Goal: Book appointment/travel/reservation

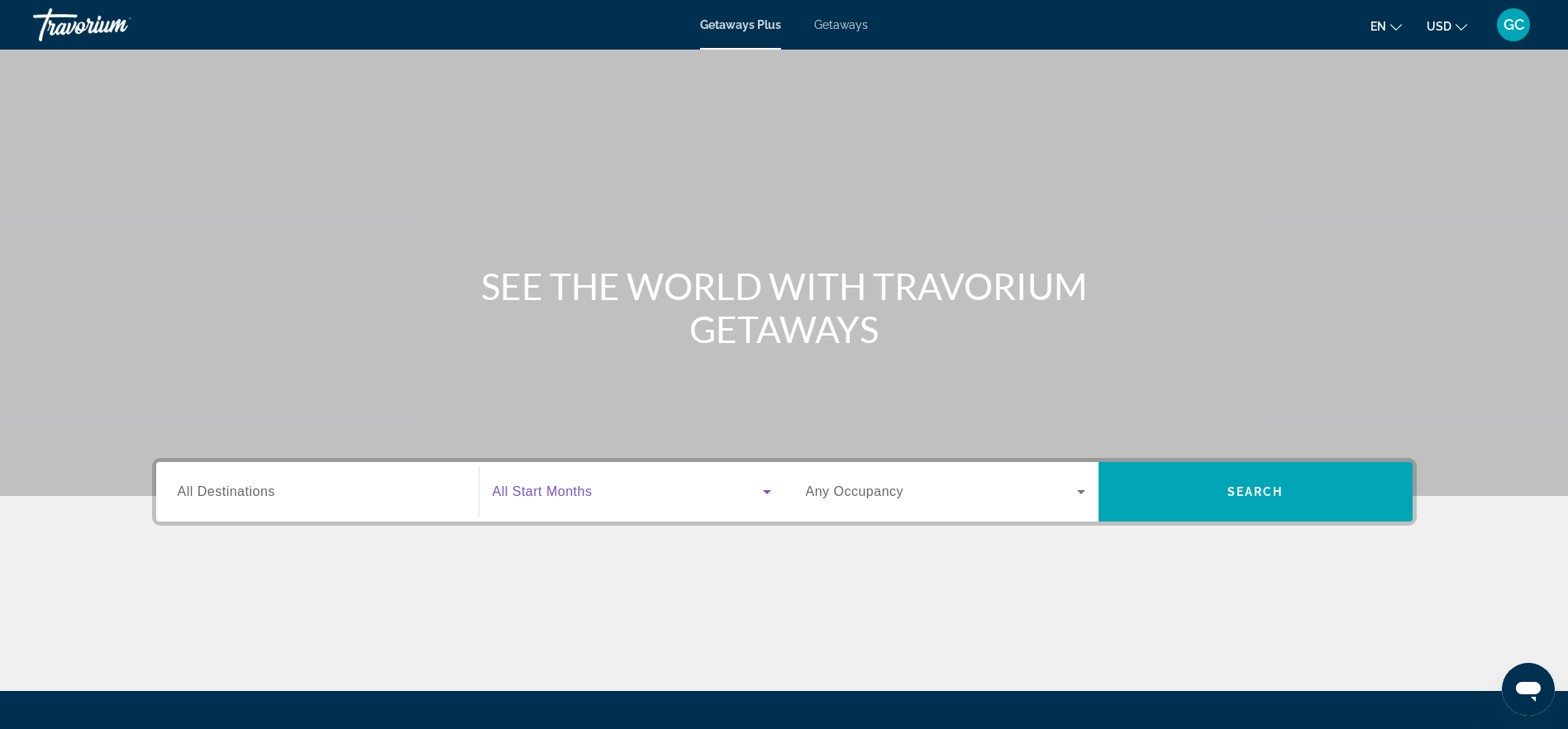
click at [765, 491] on icon "Search widget" at bounding box center [767, 492] width 8 height 5
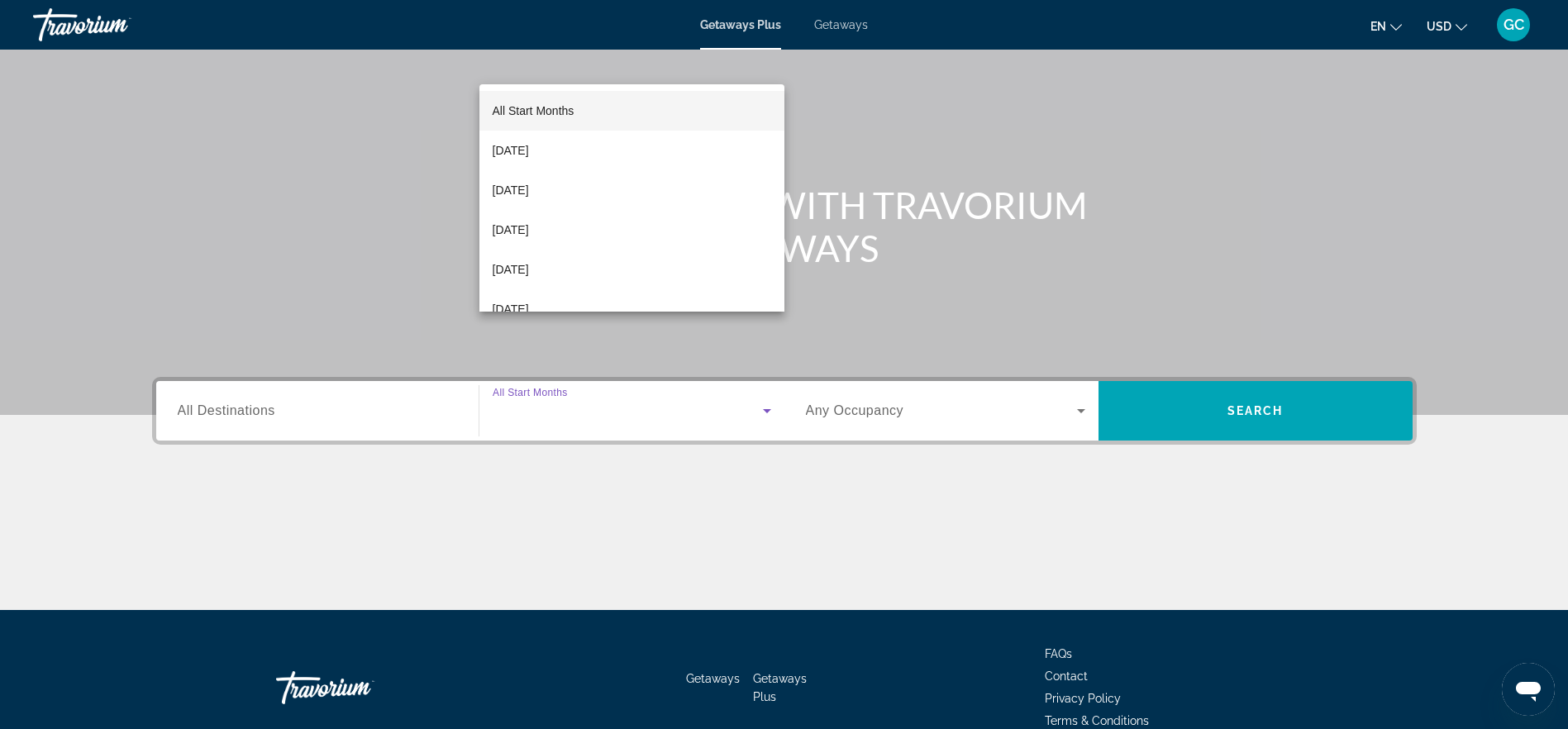
scroll to position [164, 0]
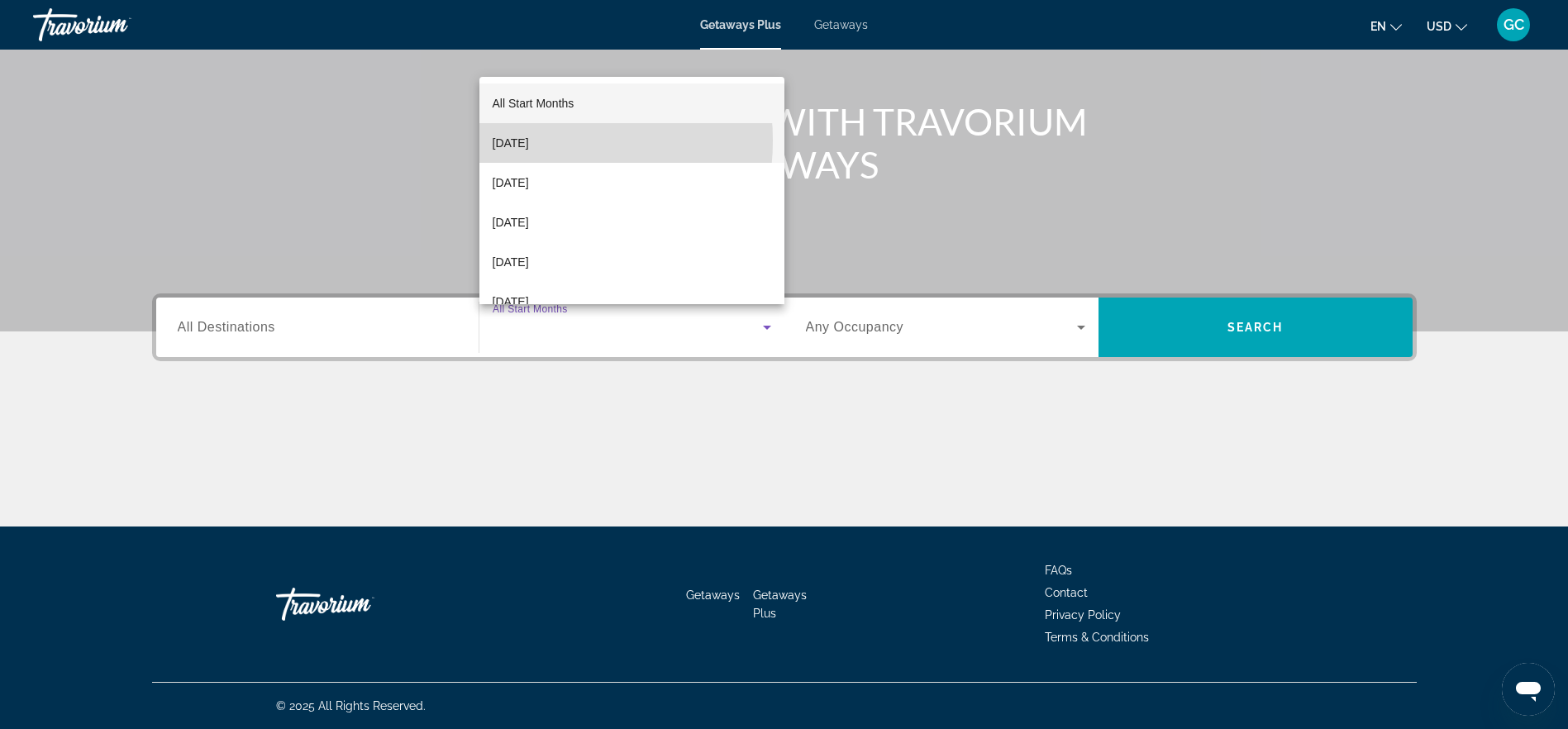
click at [526, 141] on span "[DATE]" at bounding box center [511, 143] width 37 height 20
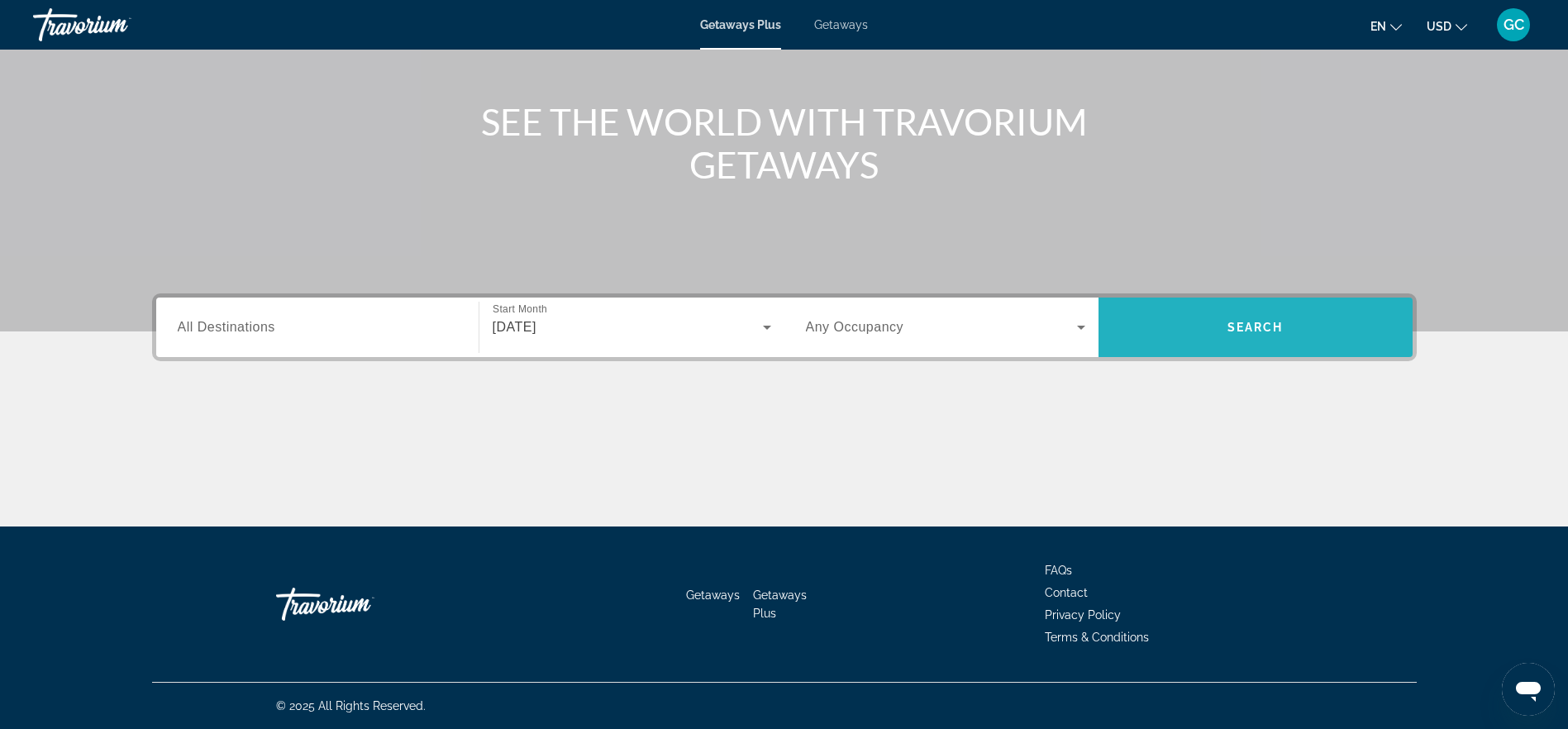
click at [1268, 333] on span "Search" at bounding box center [1256, 327] width 57 height 13
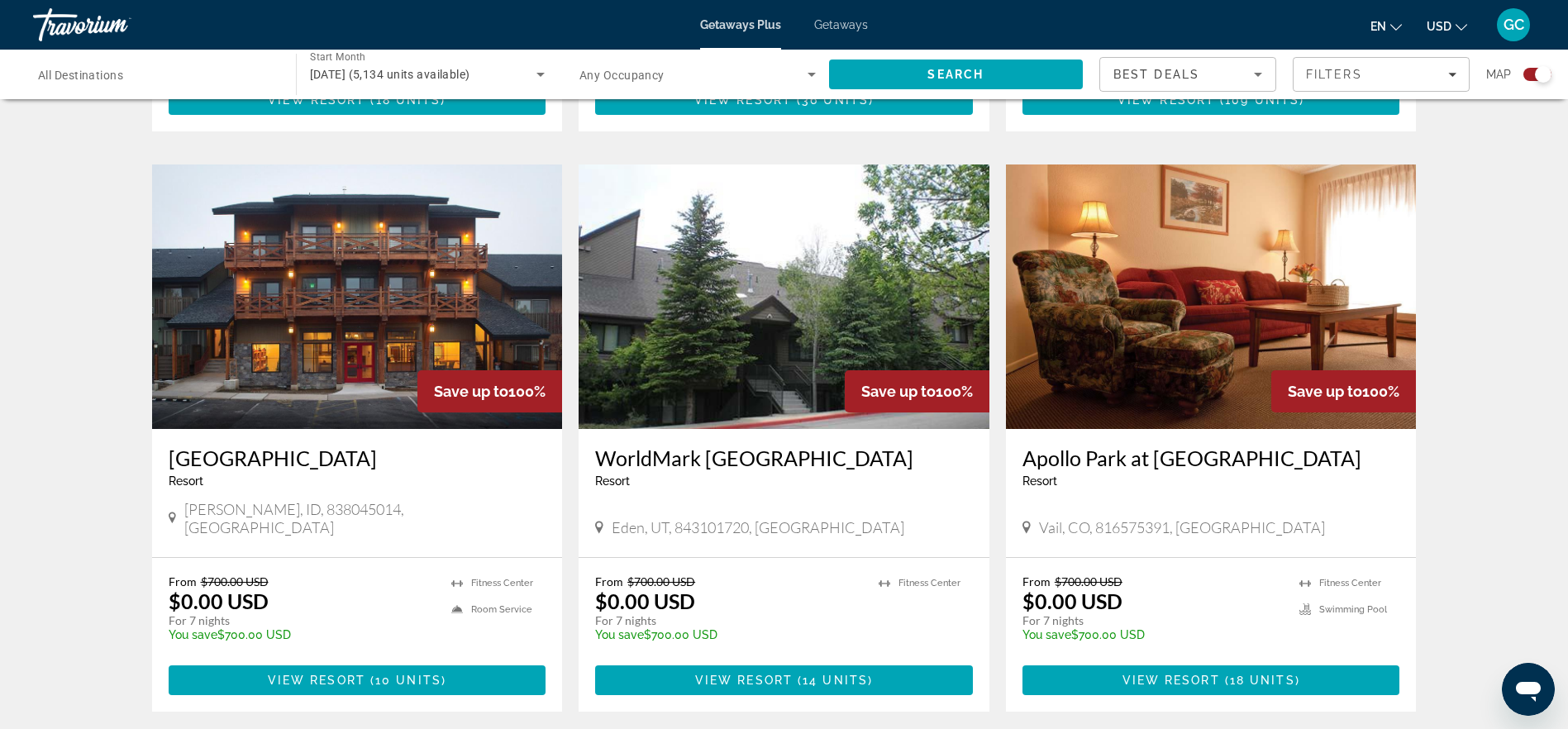
scroll to position [2232, 0]
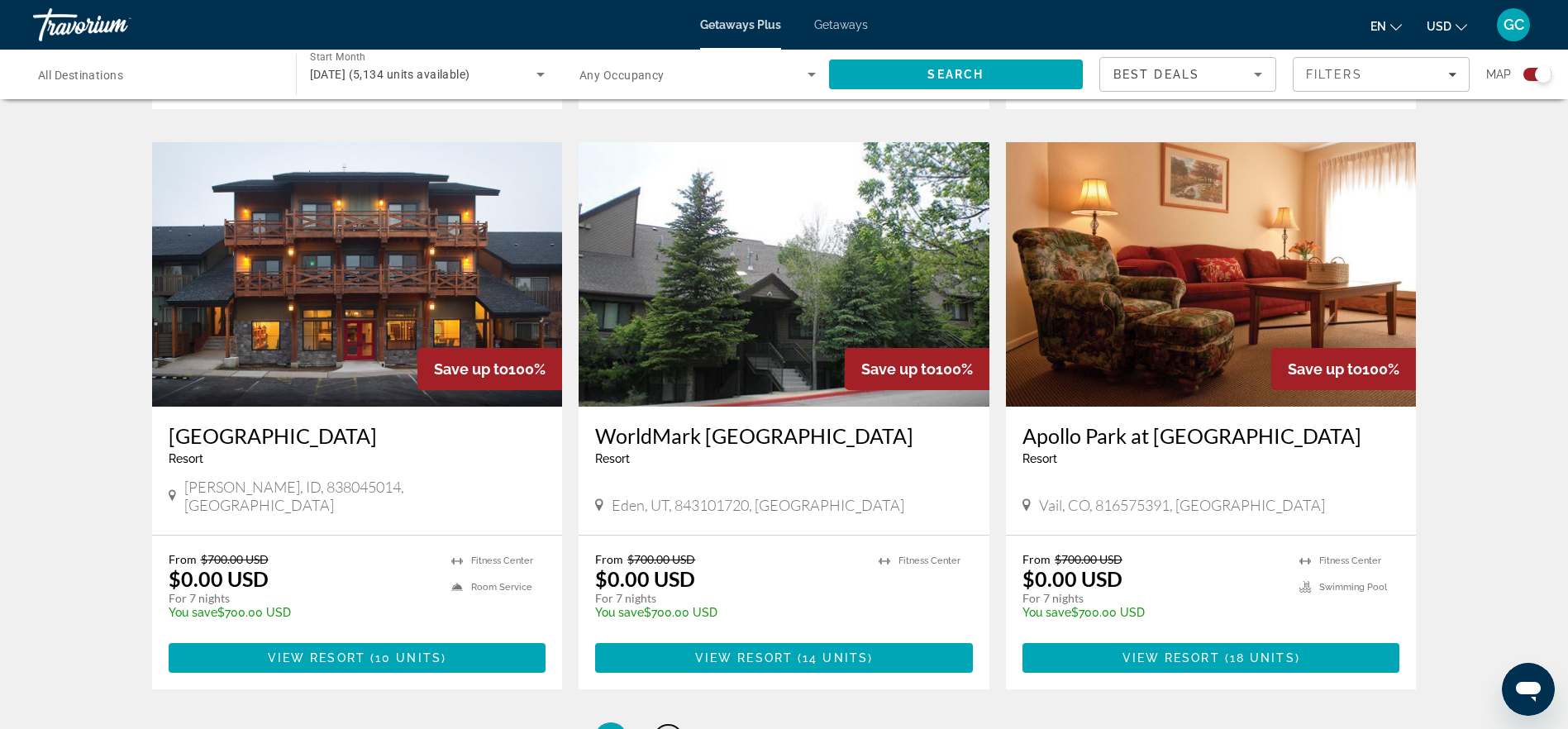
click at [671, 728] on span "2" at bounding box center [668, 739] width 8 height 18
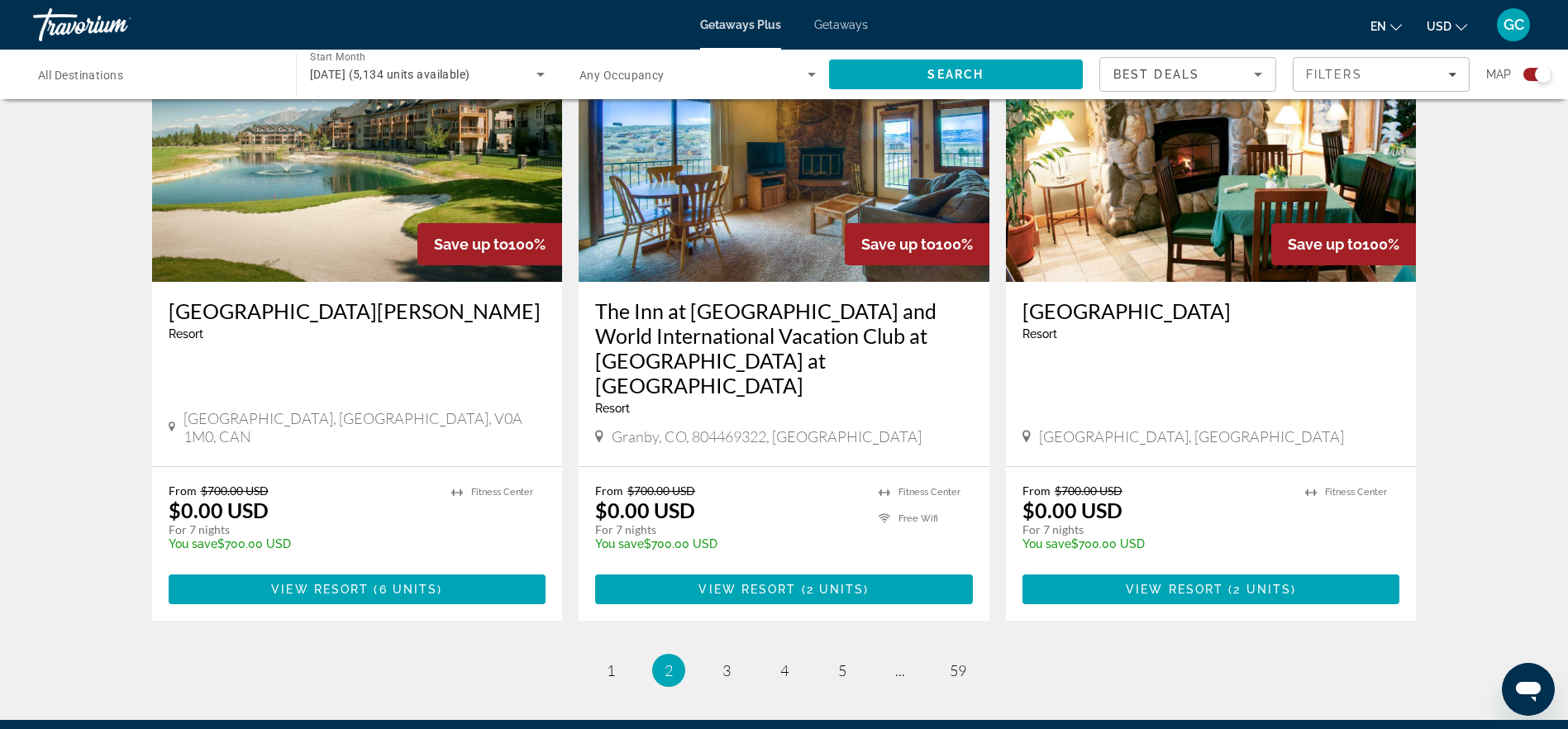
scroll to position [2397, 0]
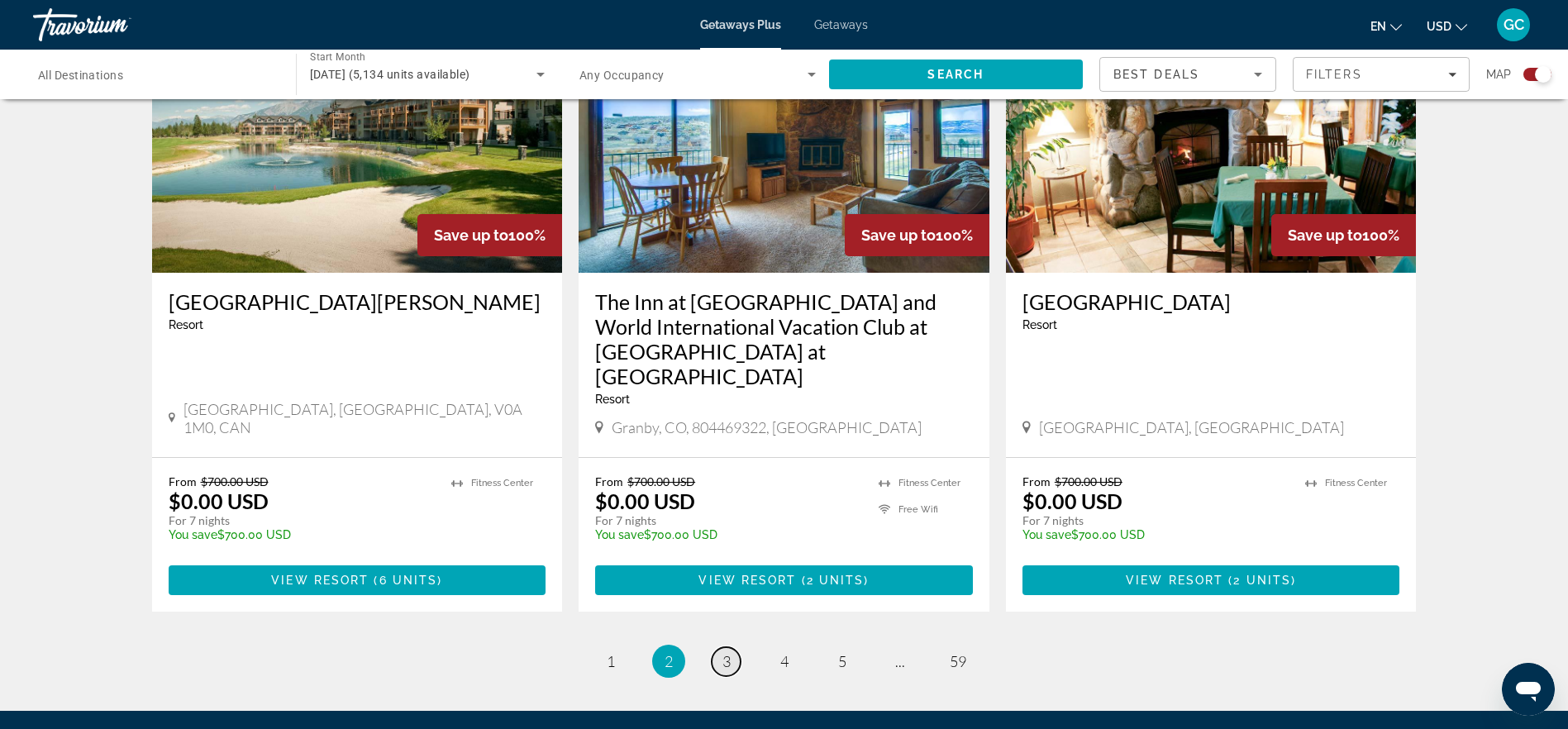
click at [720, 647] on link "page 3" at bounding box center [726, 661] width 29 height 29
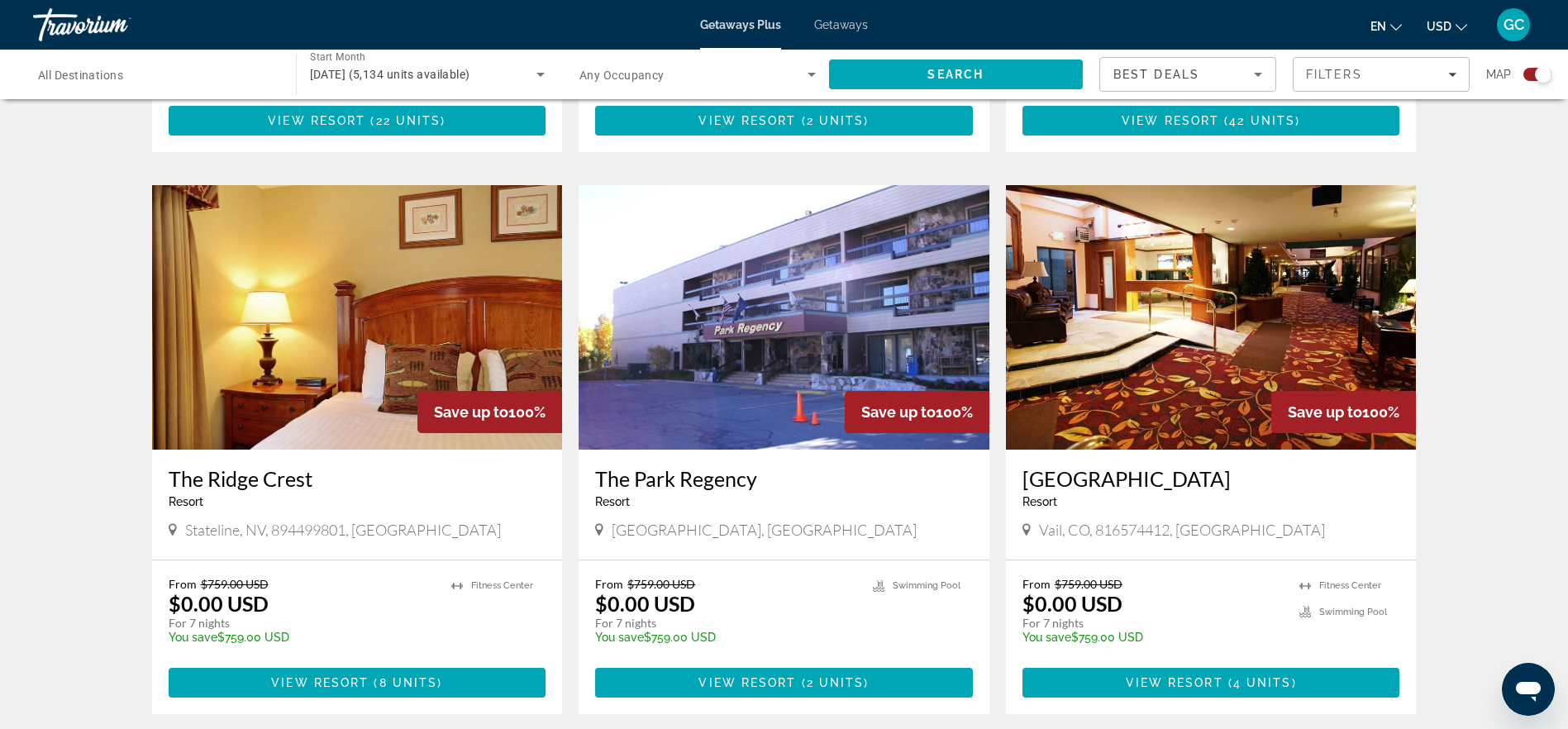
scroll to position [2314, 0]
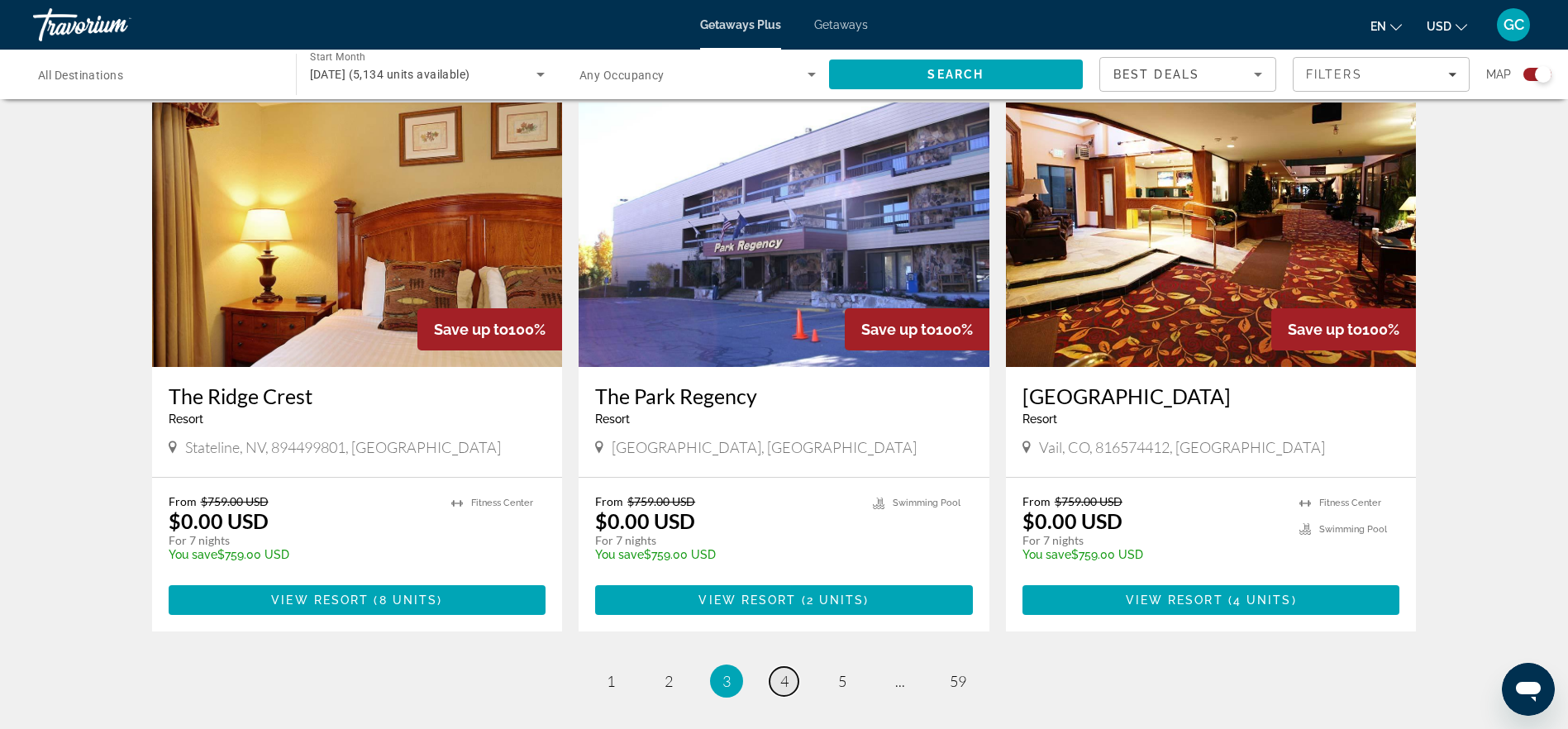
click at [778, 667] on link "page 4" at bounding box center [784, 681] width 29 height 29
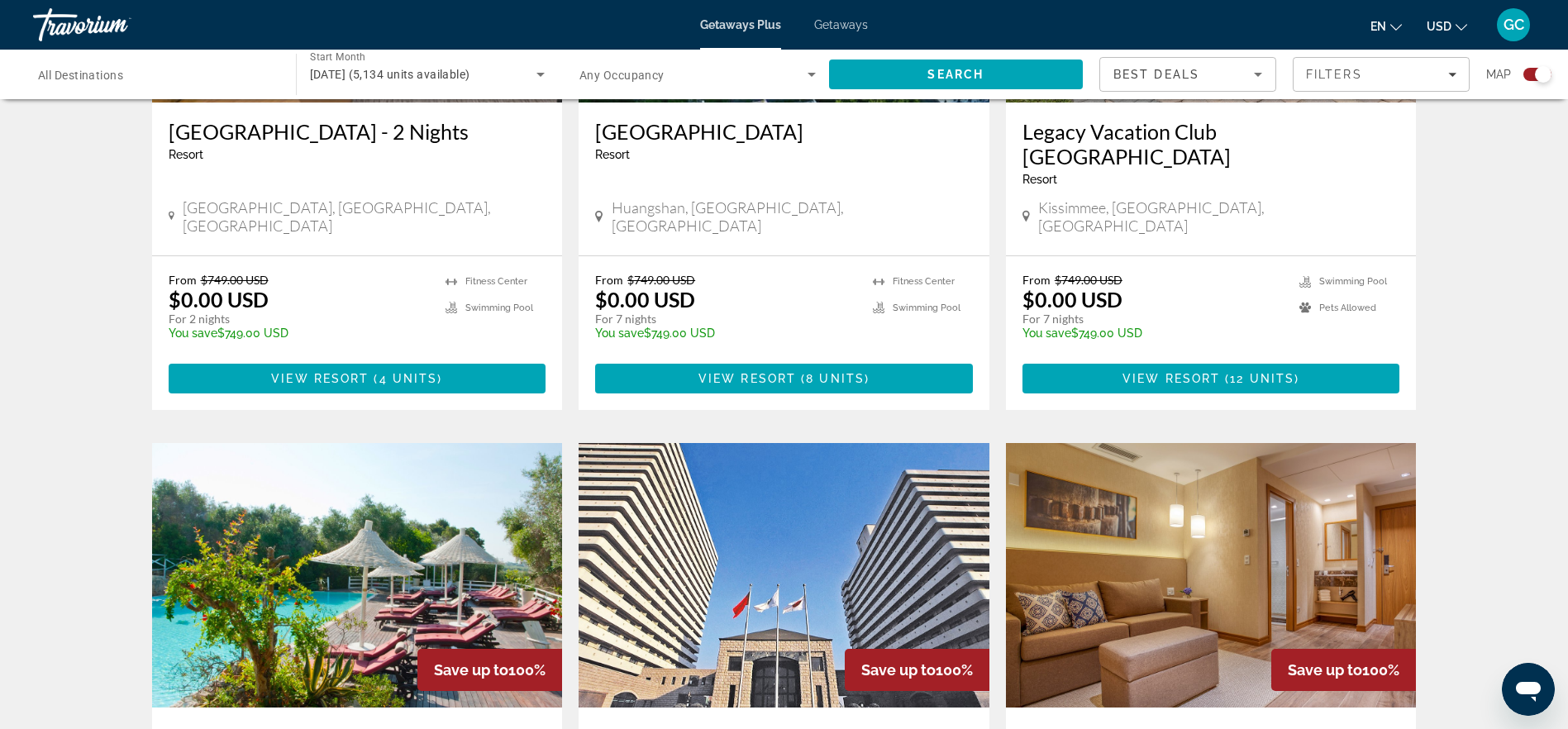
scroll to position [2314, 0]
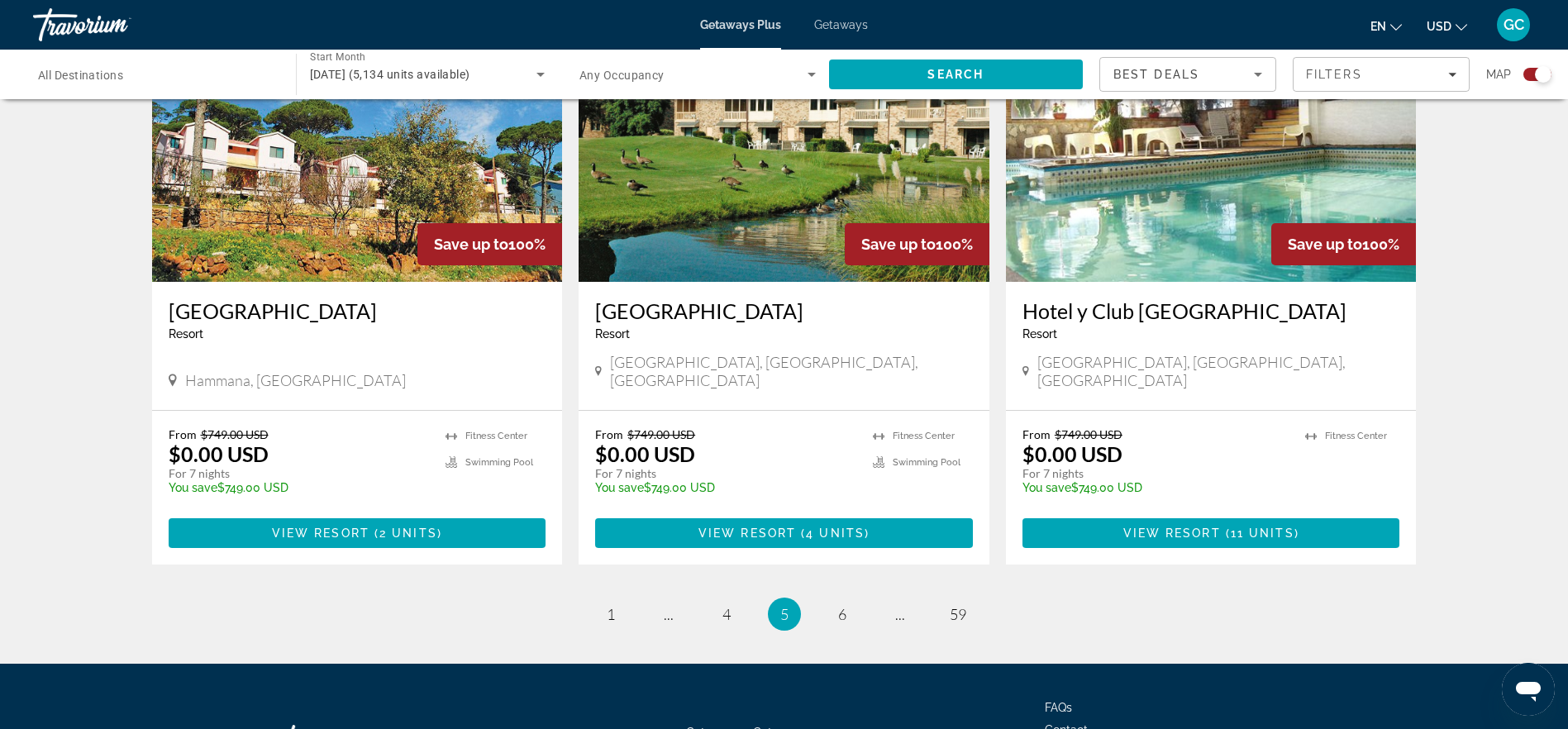
scroll to position [2397, 0]
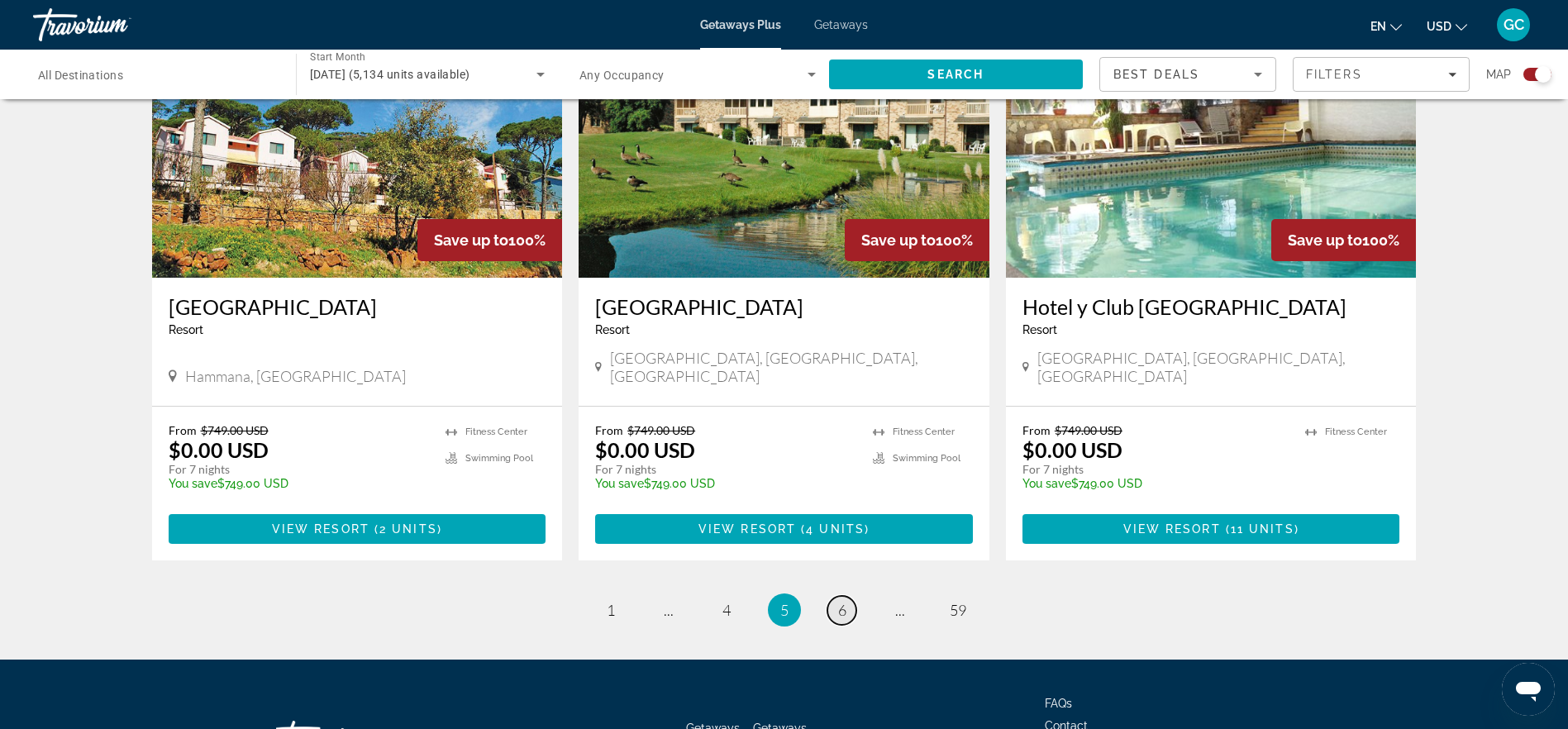
click at [842, 601] on span "6" at bounding box center [842, 610] width 8 height 18
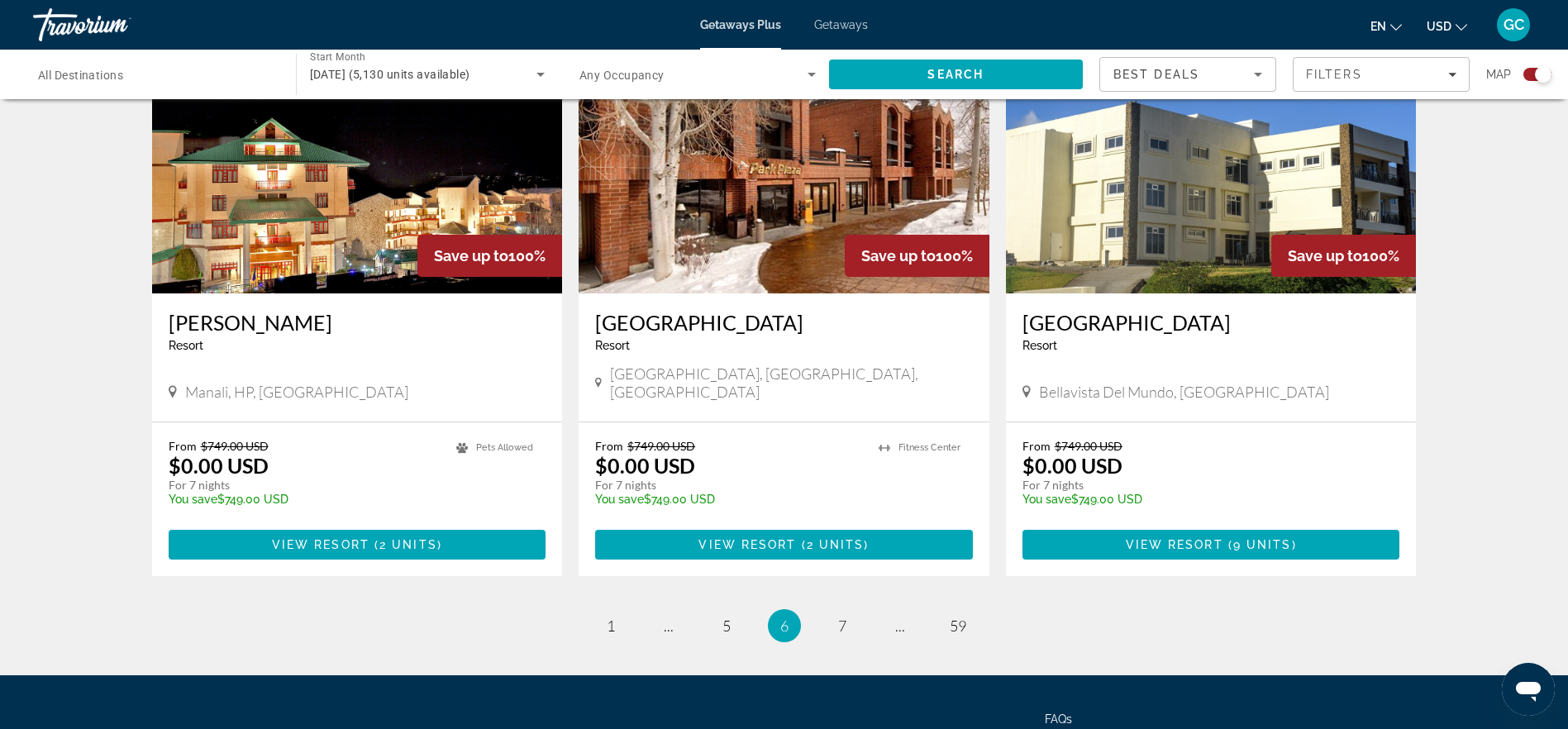
scroll to position [2397, 0]
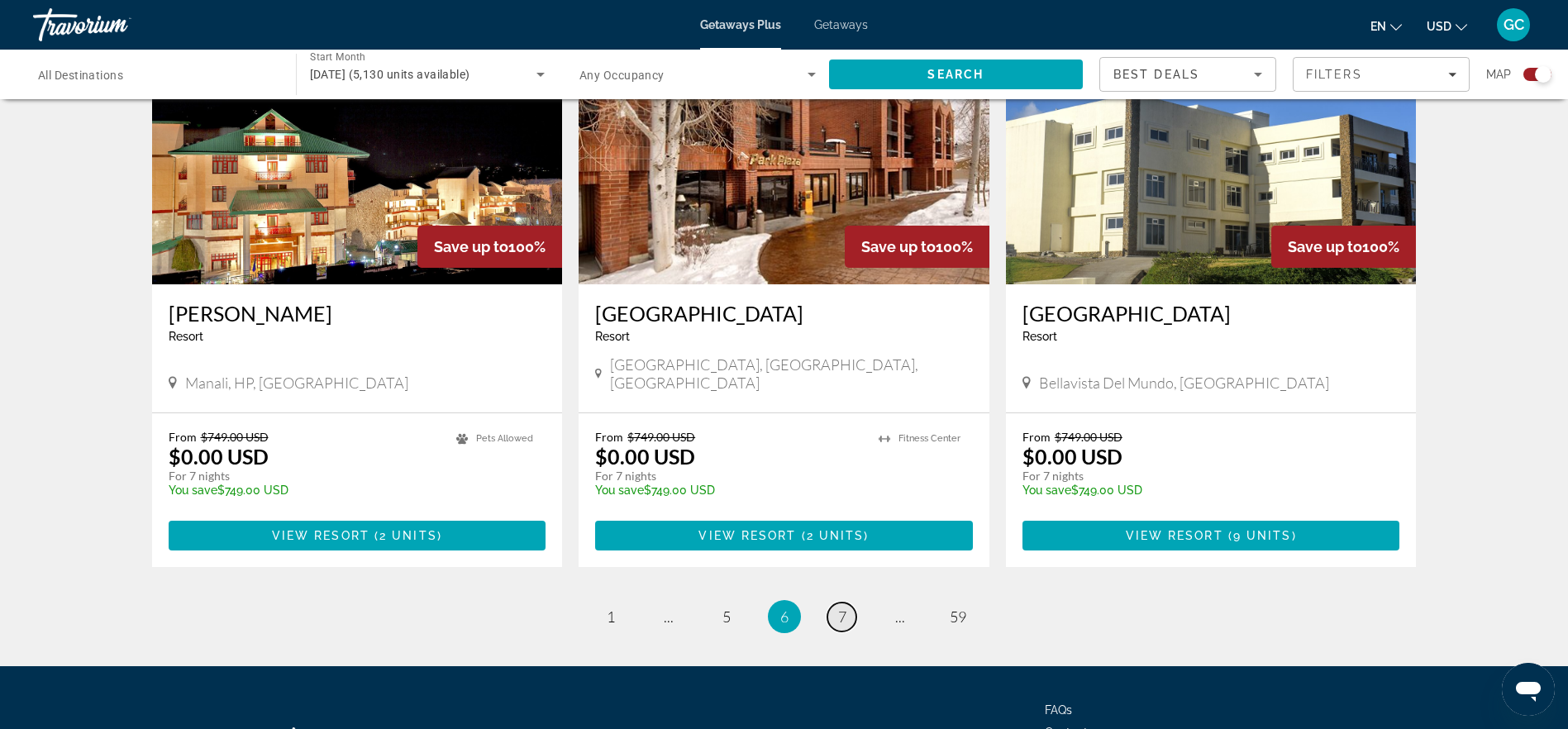
click at [844, 608] on span "7" at bounding box center [842, 617] width 8 height 18
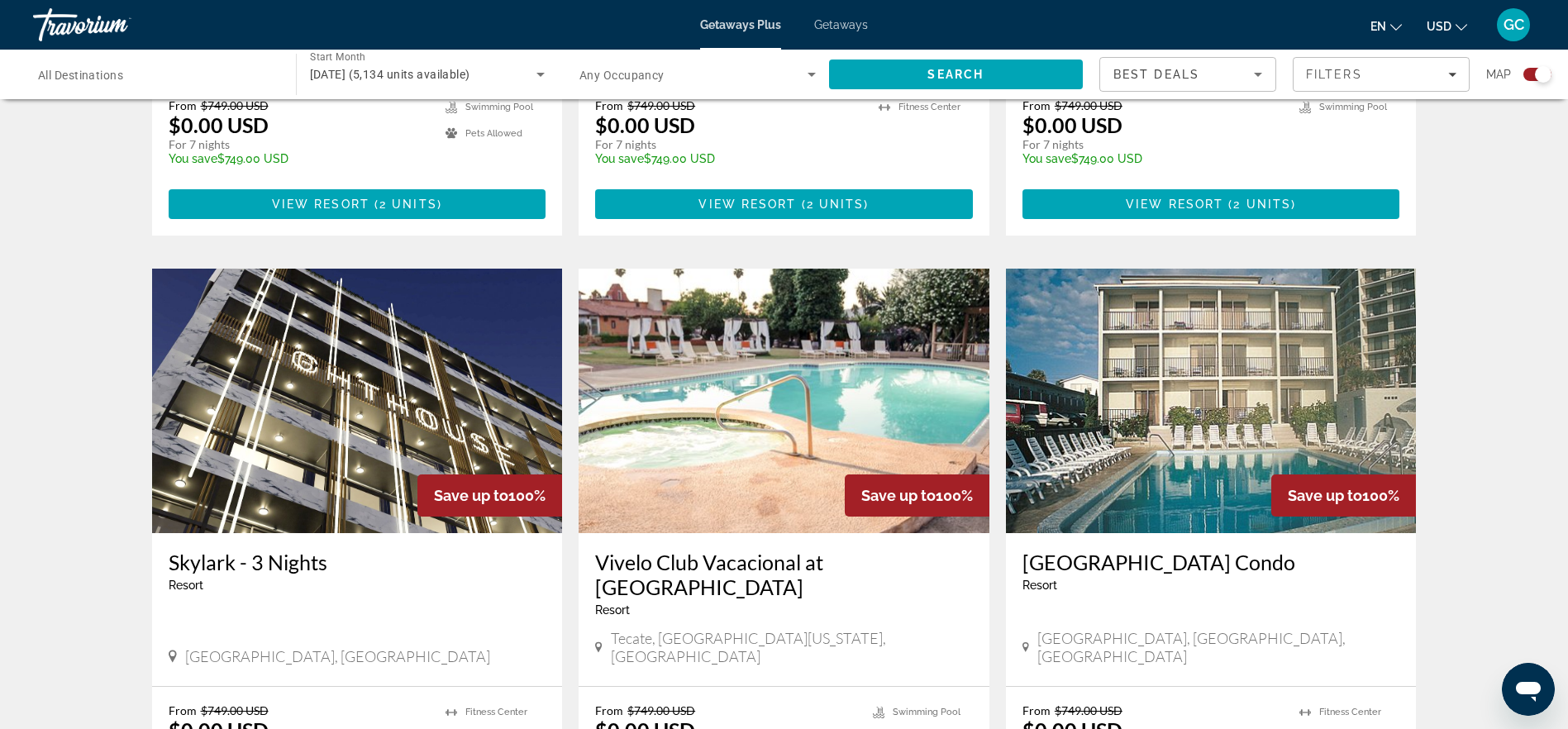
scroll to position [2300, 0]
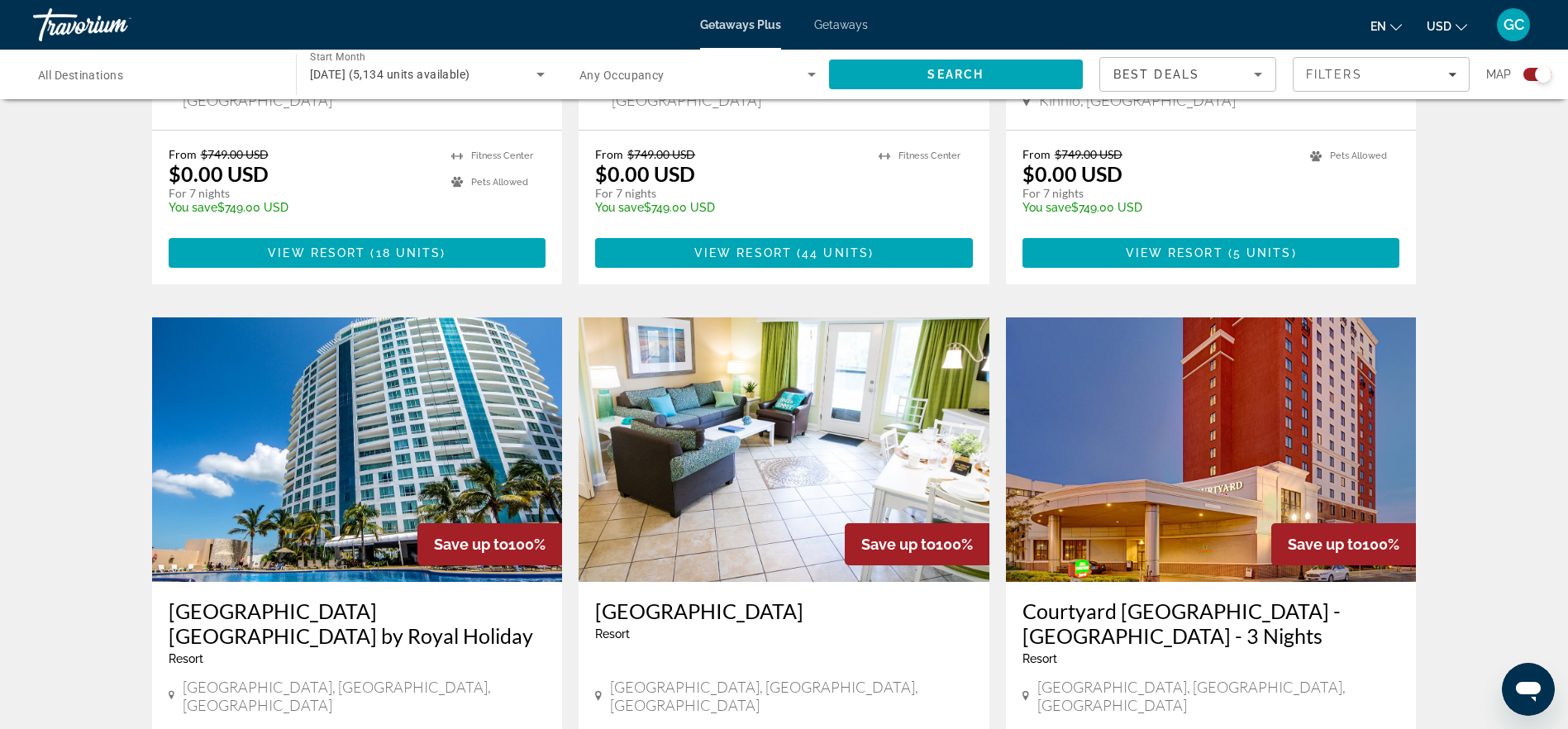
scroll to position [2397, 0]
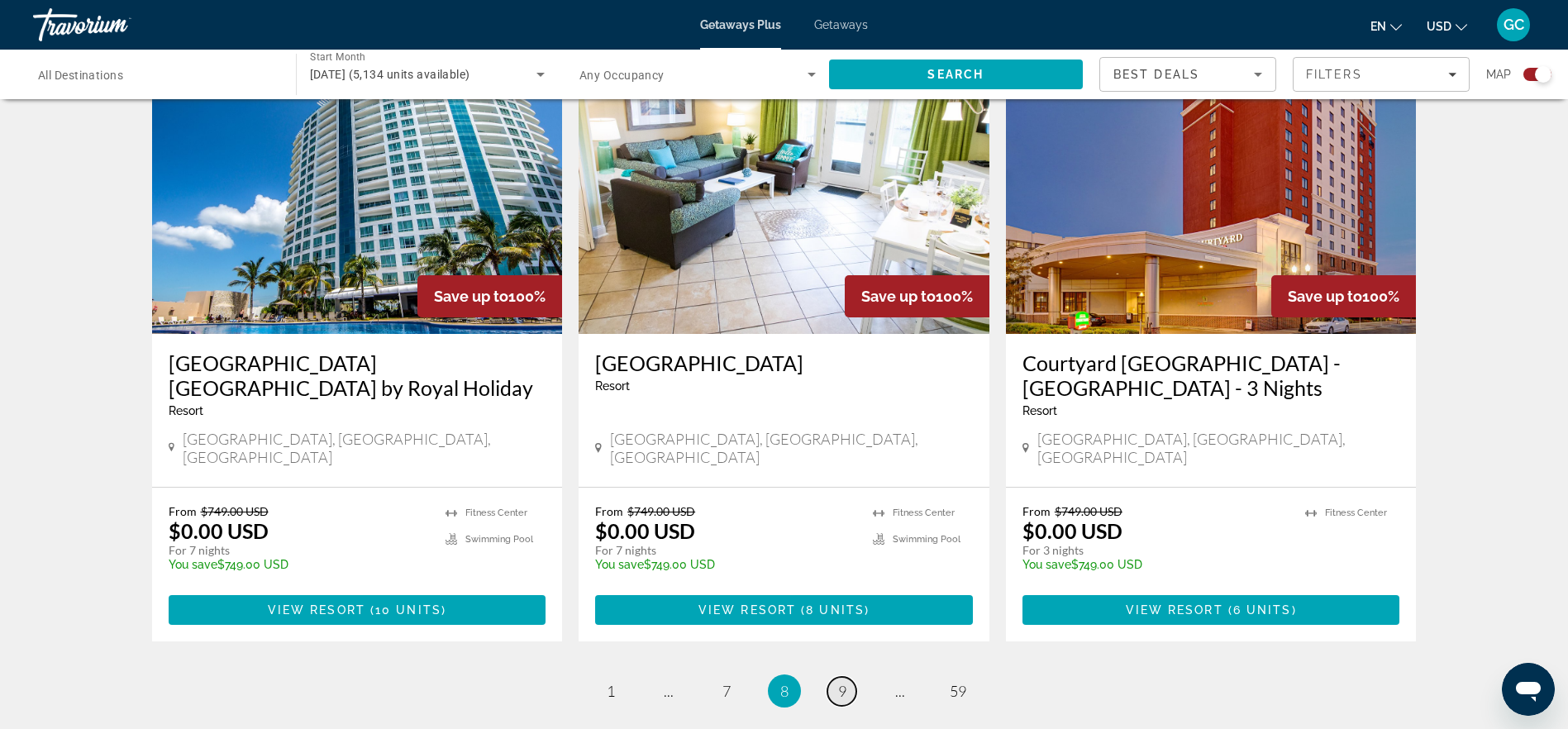
click at [839, 681] on span "9" at bounding box center [842, 691] width 8 height 18
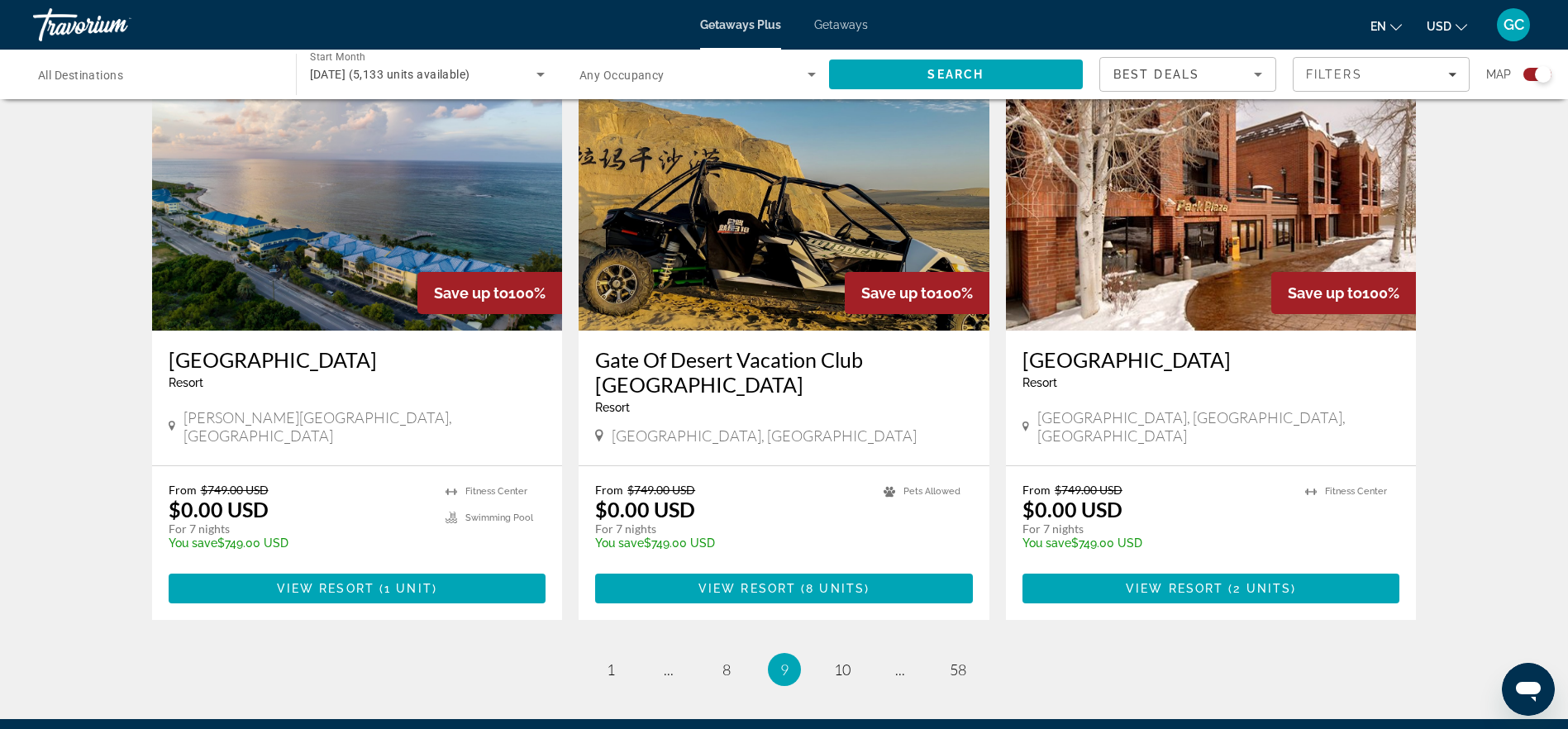
scroll to position [2397, 0]
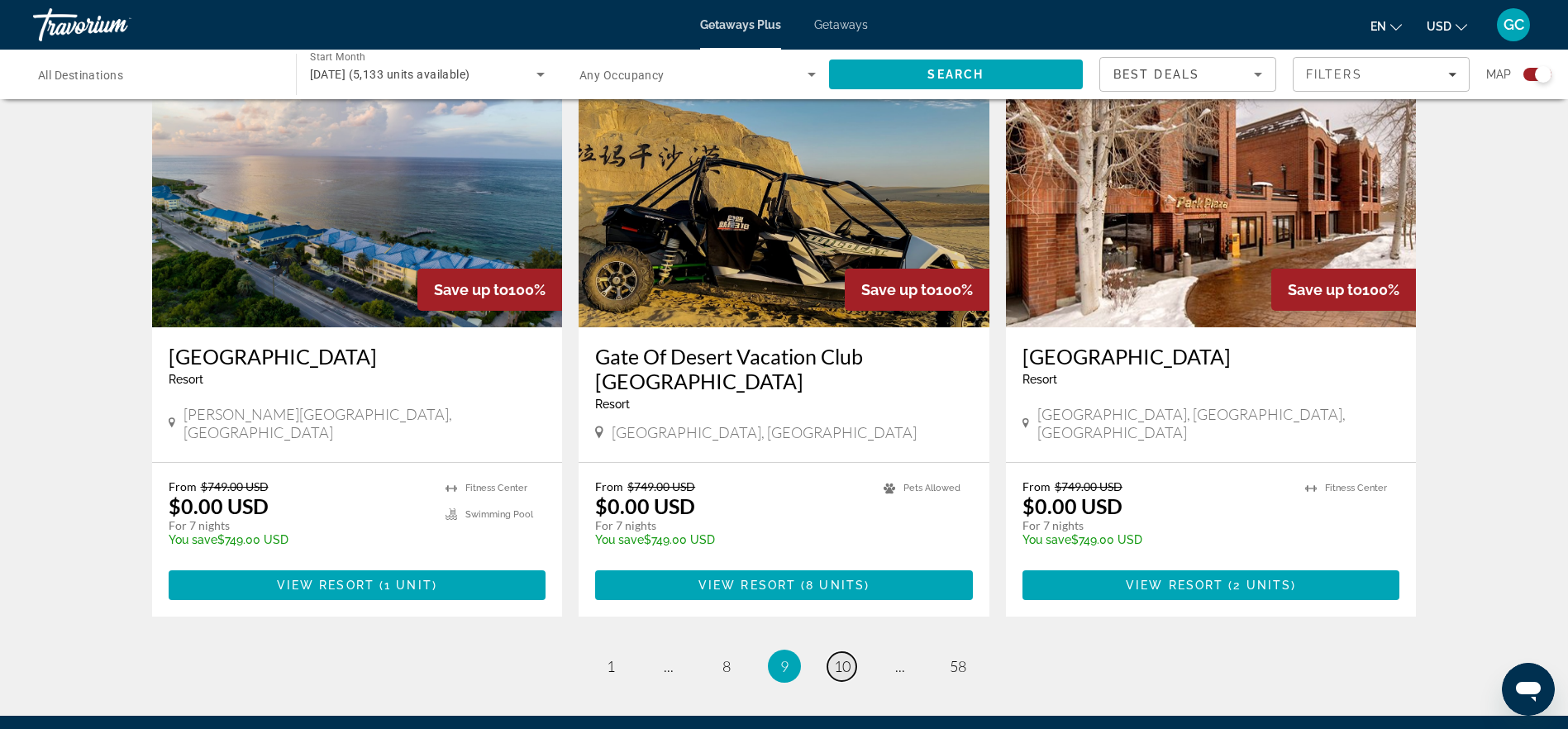
click at [839, 657] on span "10" at bounding box center [842, 666] width 16 height 18
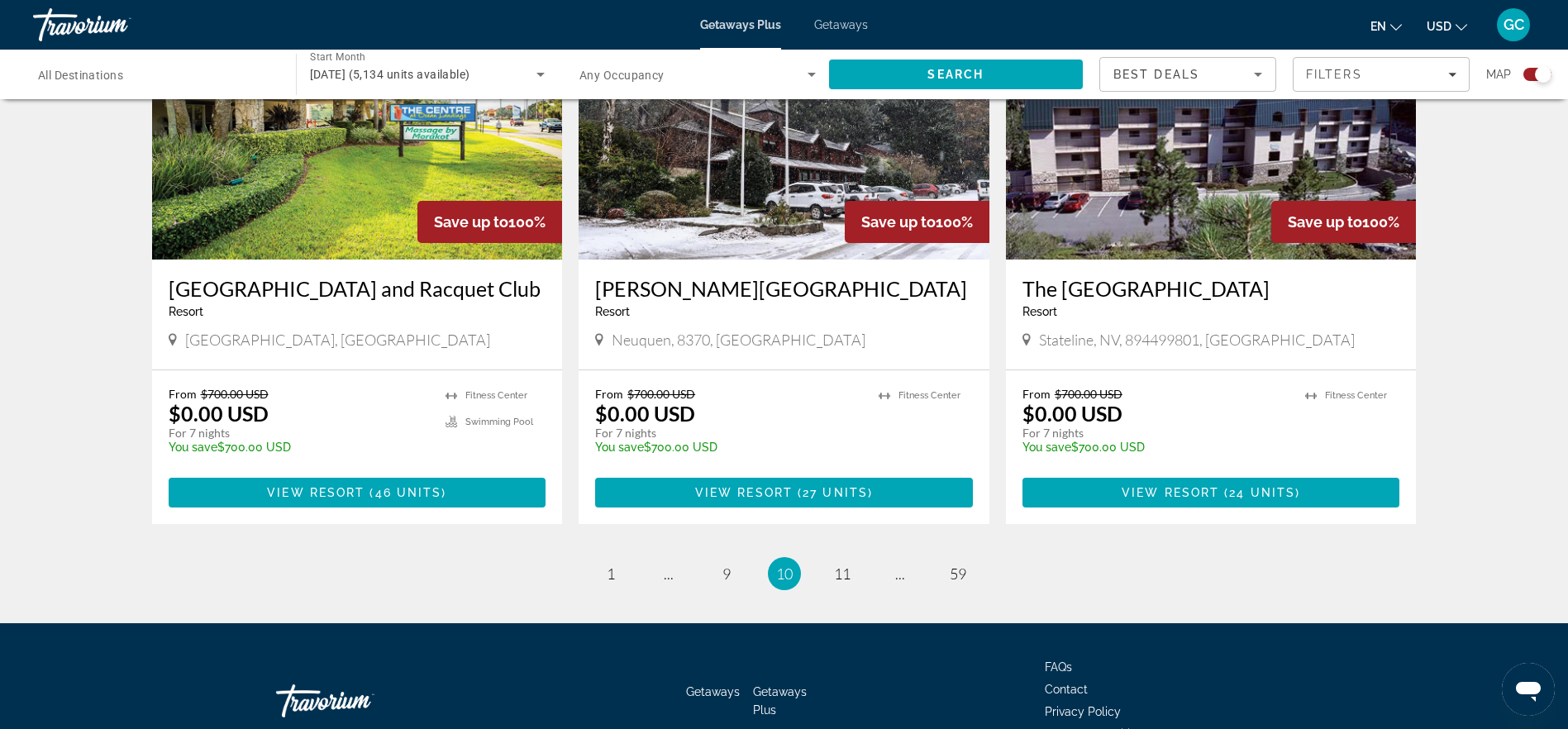
scroll to position [2479, 0]
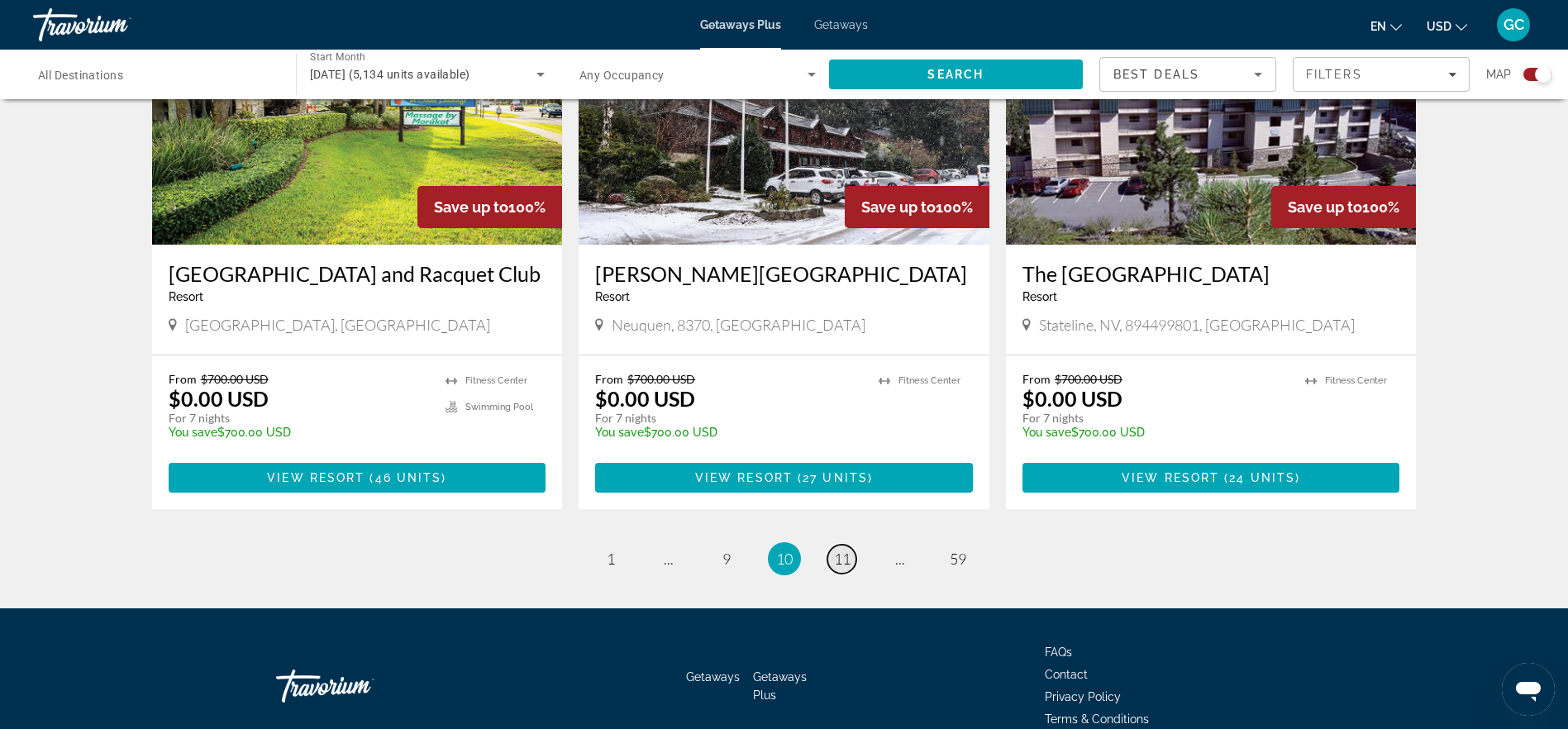
click at [842, 550] on span "11" at bounding box center [842, 559] width 16 height 18
